Goal: Information Seeking & Learning: Learn about a topic

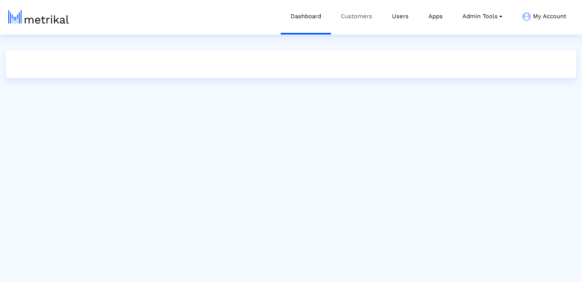
click at [357, 21] on link "Customers" at bounding box center [356, 16] width 51 height 33
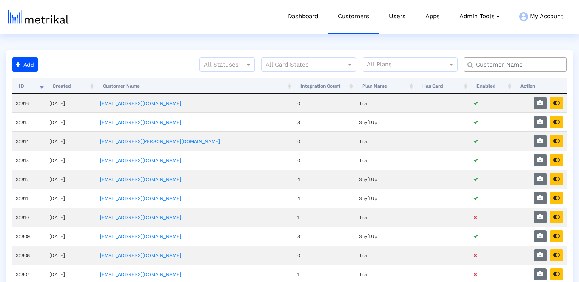
click at [491, 65] on input "text" at bounding box center [516, 65] width 93 height 8
type input "aura"
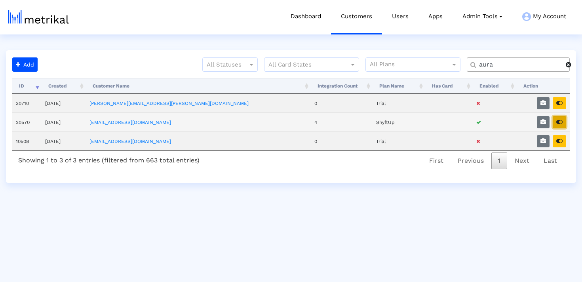
click at [560, 123] on icon "button" at bounding box center [559, 122] width 6 height 6
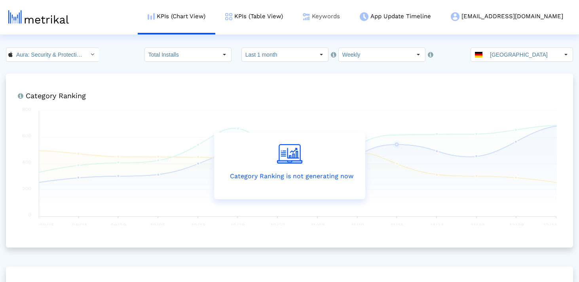
click at [310, 17] on img at bounding box center [306, 16] width 7 height 7
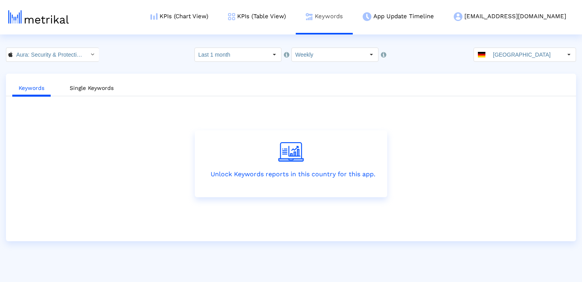
click at [313, 17] on img at bounding box center [308, 16] width 7 height 7
click at [497, 53] on input "[GEOGRAPHIC_DATA]" at bounding box center [525, 54] width 73 height 13
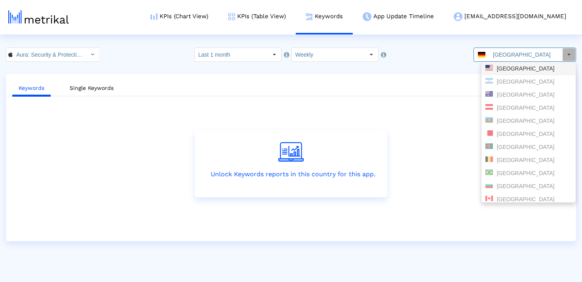
click at [512, 67] on div "[GEOGRAPHIC_DATA]" at bounding box center [528, 69] width 86 height 8
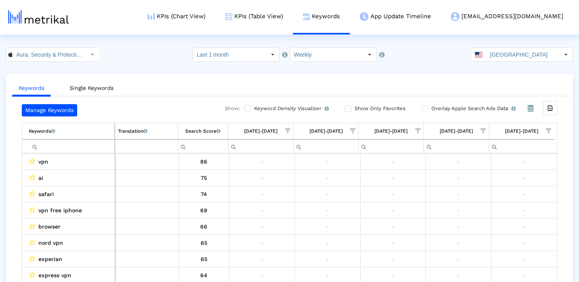
click at [61, 145] on input "Filter cell" at bounding box center [71, 146] width 85 height 13
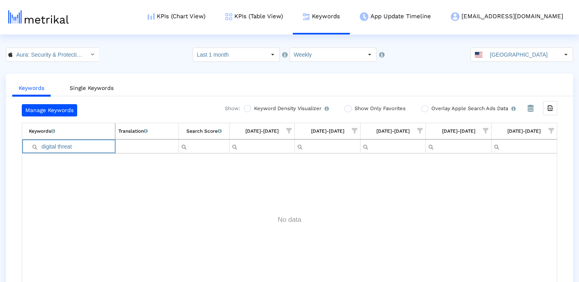
click at [70, 145] on input "digital threat" at bounding box center [72, 146] width 86 height 13
click at [57, 145] on input "potentia" at bounding box center [72, 146] width 86 height 13
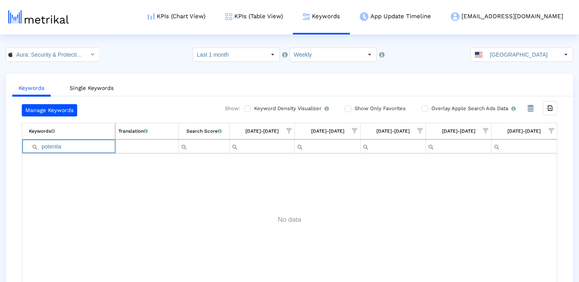
click at [57, 145] on input "potentia" at bounding box center [72, 146] width 86 height 13
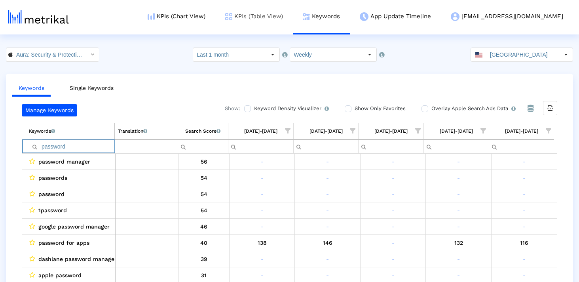
type input "password"
